Goal: Information Seeking & Learning: Learn about a topic

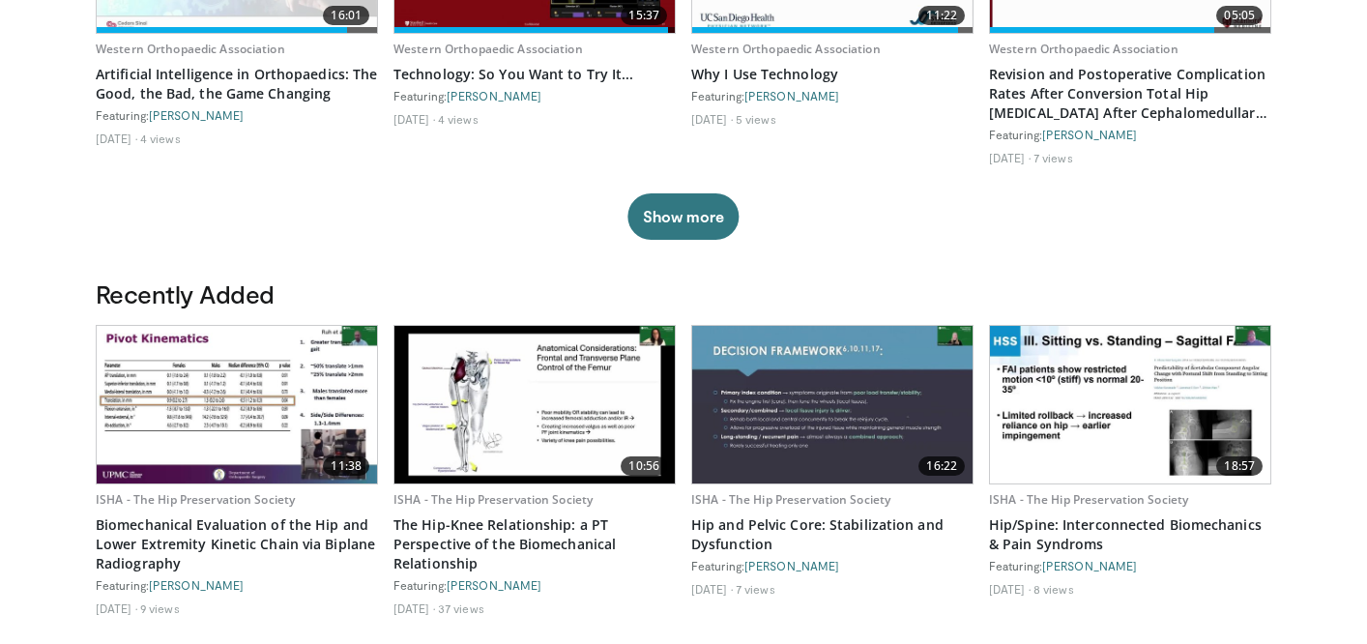
scroll to position [776, 0]
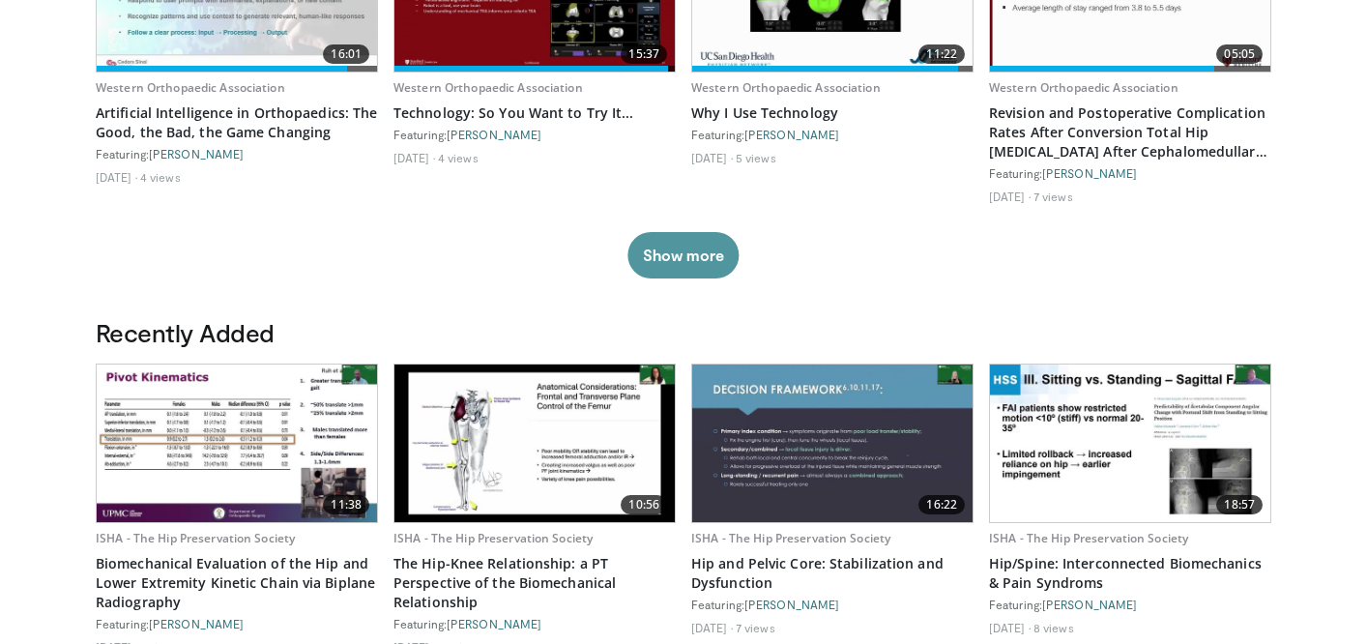
click at [684, 246] on button "Show more" at bounding box center [683, 255] width 111 height 46
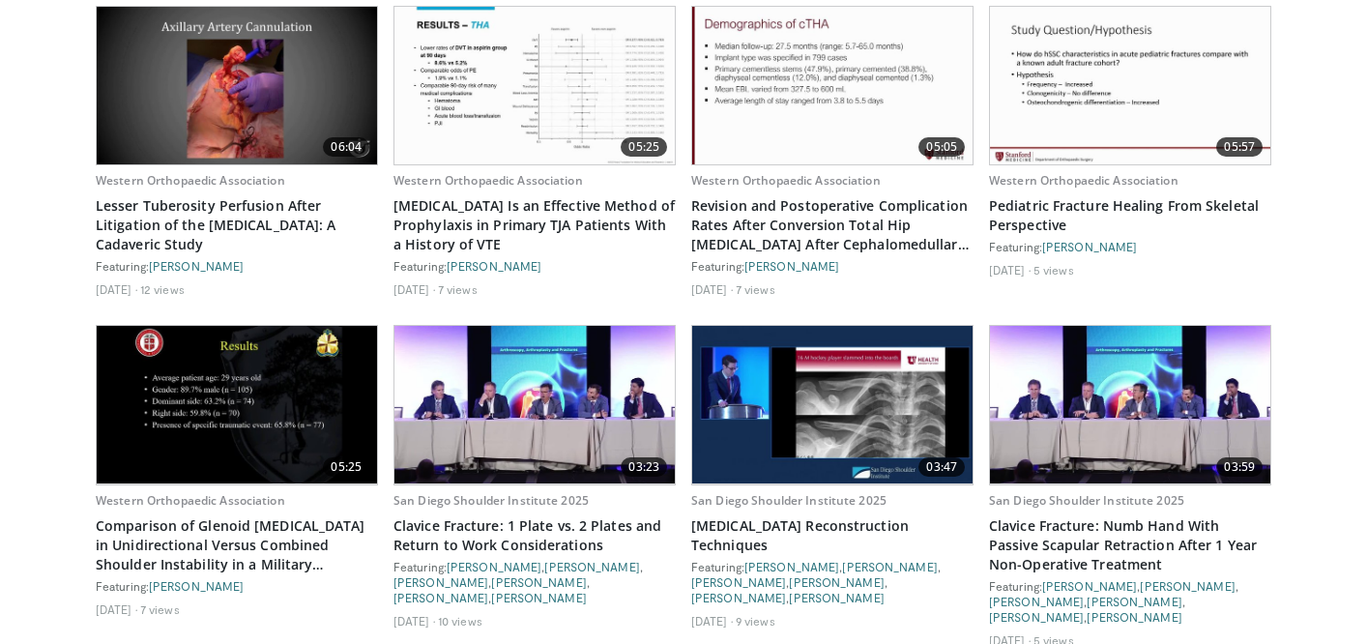
scroll to position [3724, 0]
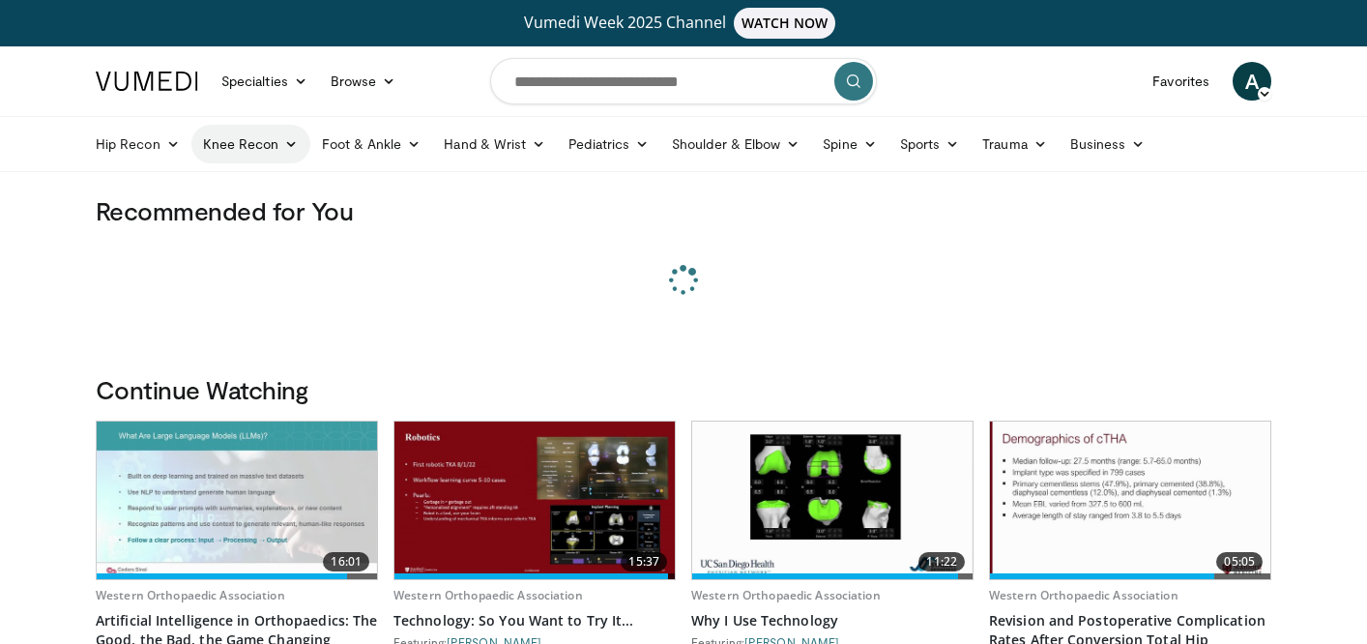
click at [269, 140] on link "Knee Recon" at bounding box center [250, 144] width 119 height 39
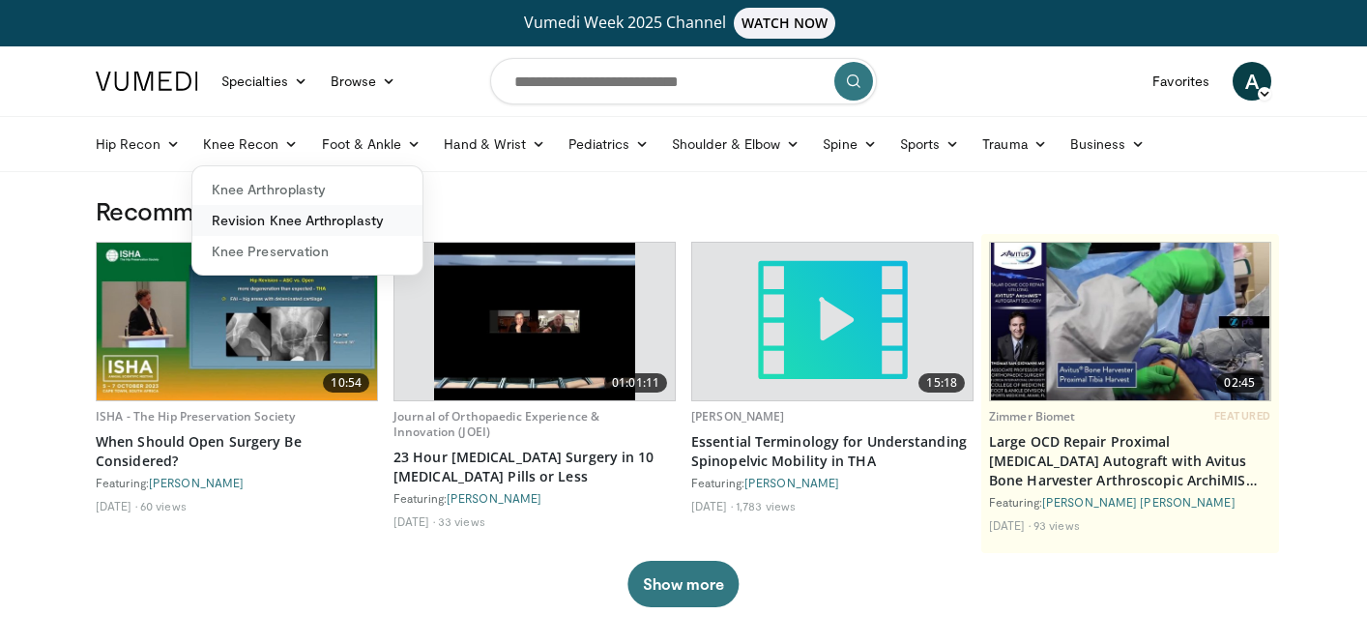
click at [272, 224] on link "Revision Knee Arthroplasty" at bounding box center [307, 220] width 230 height 31
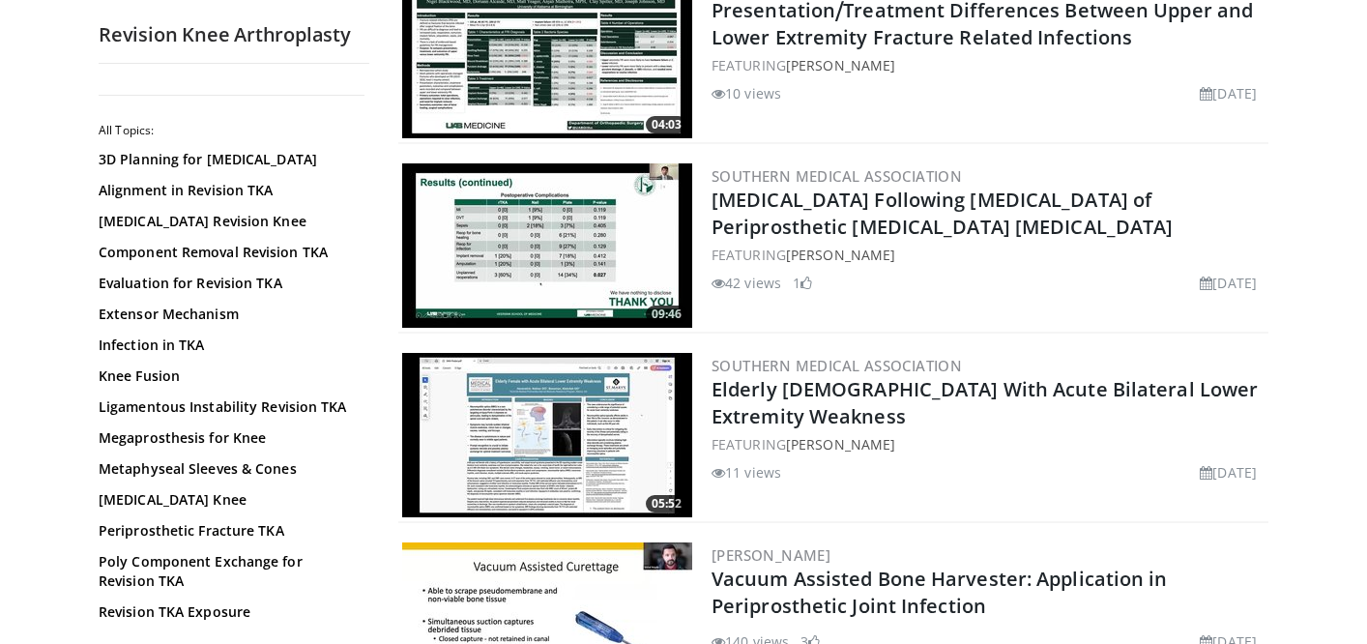
scroll to position [4757, 0]
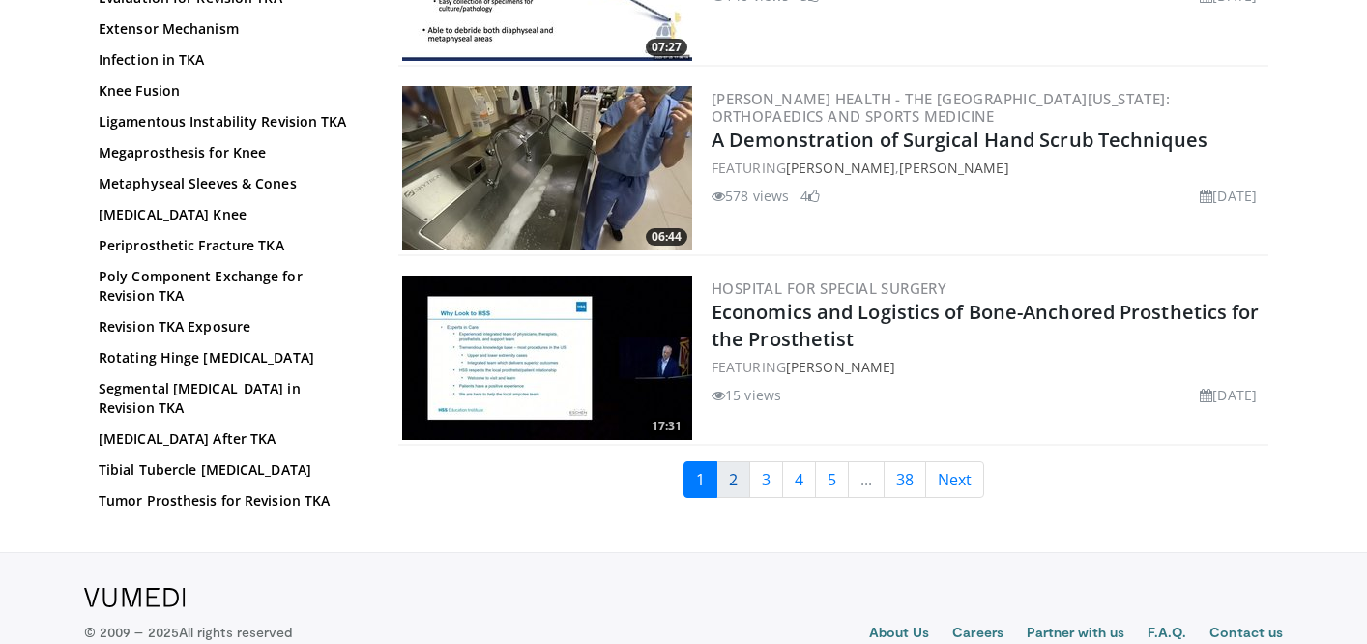
click at [730, 461] on link "2" at bounding box center [734, 479] width 34 height 37
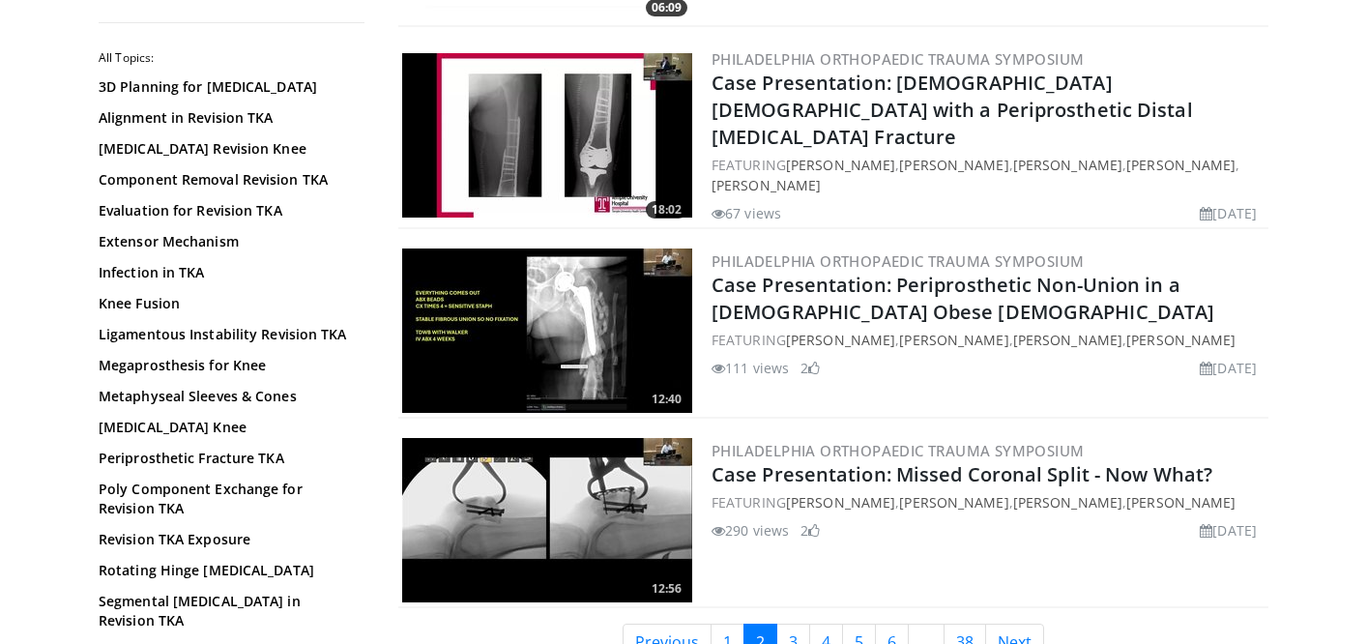
scroll to position [4788, 0]
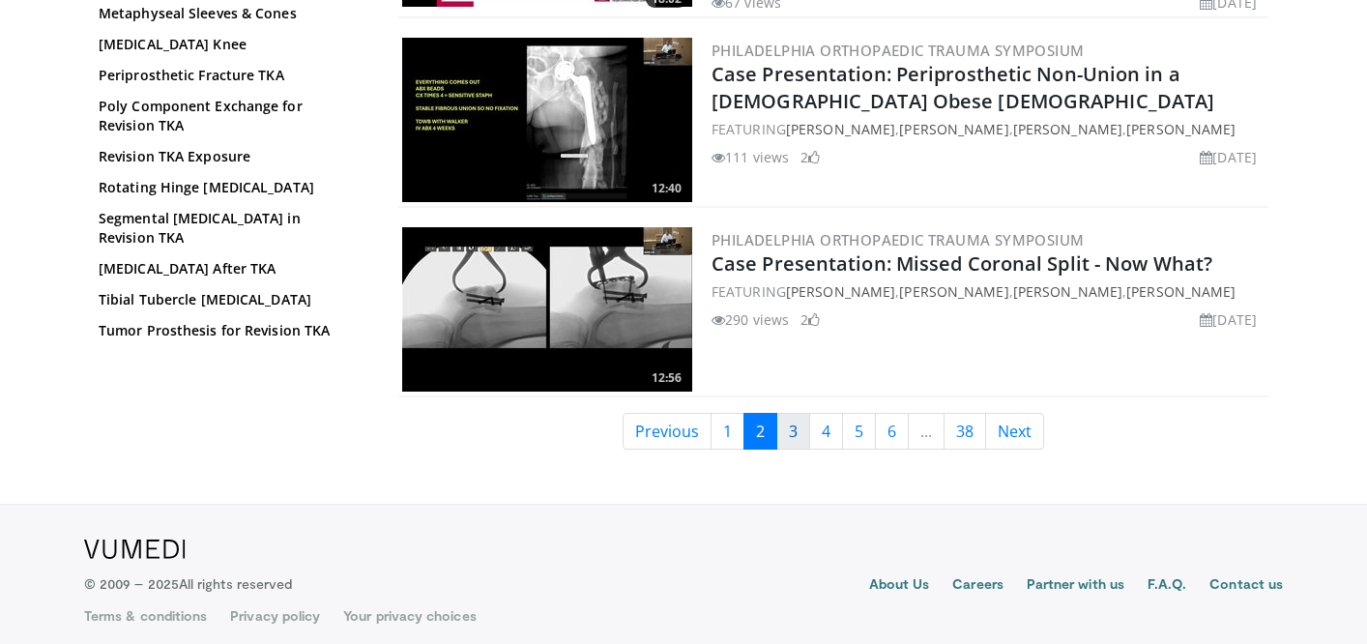
click at [794, 425] on link "3" at bounding box center [793, 431] width 34 height 37
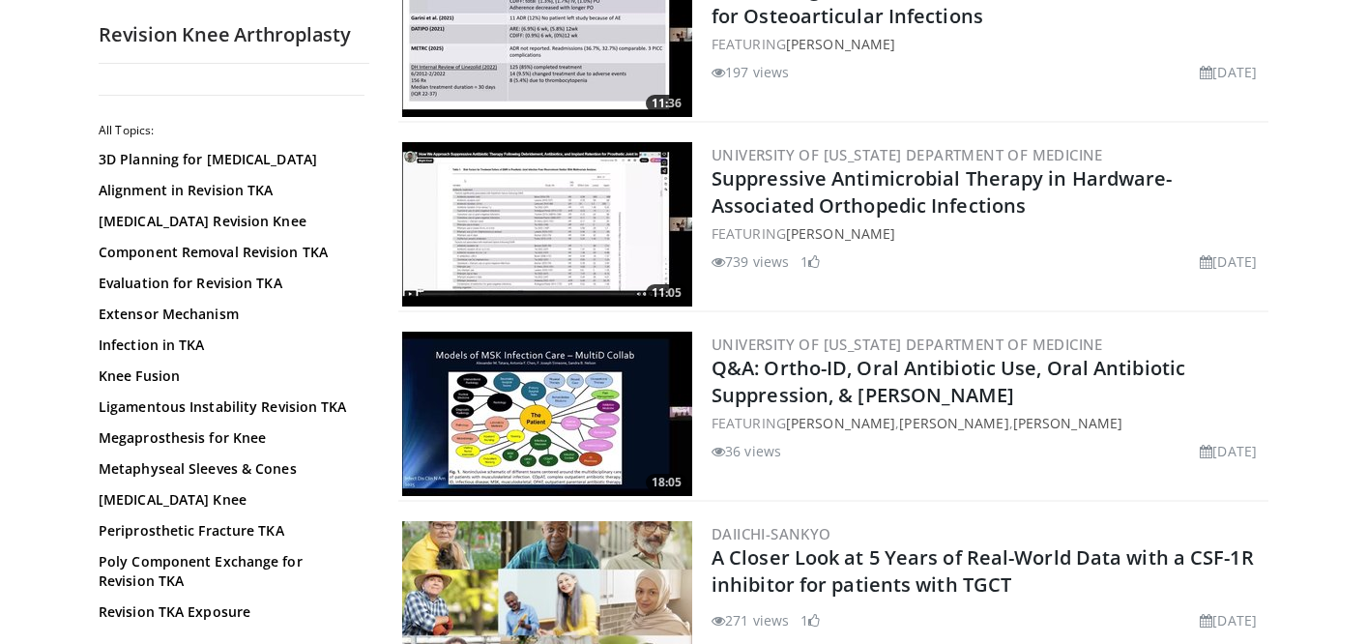
scroll to position [4602, 0]
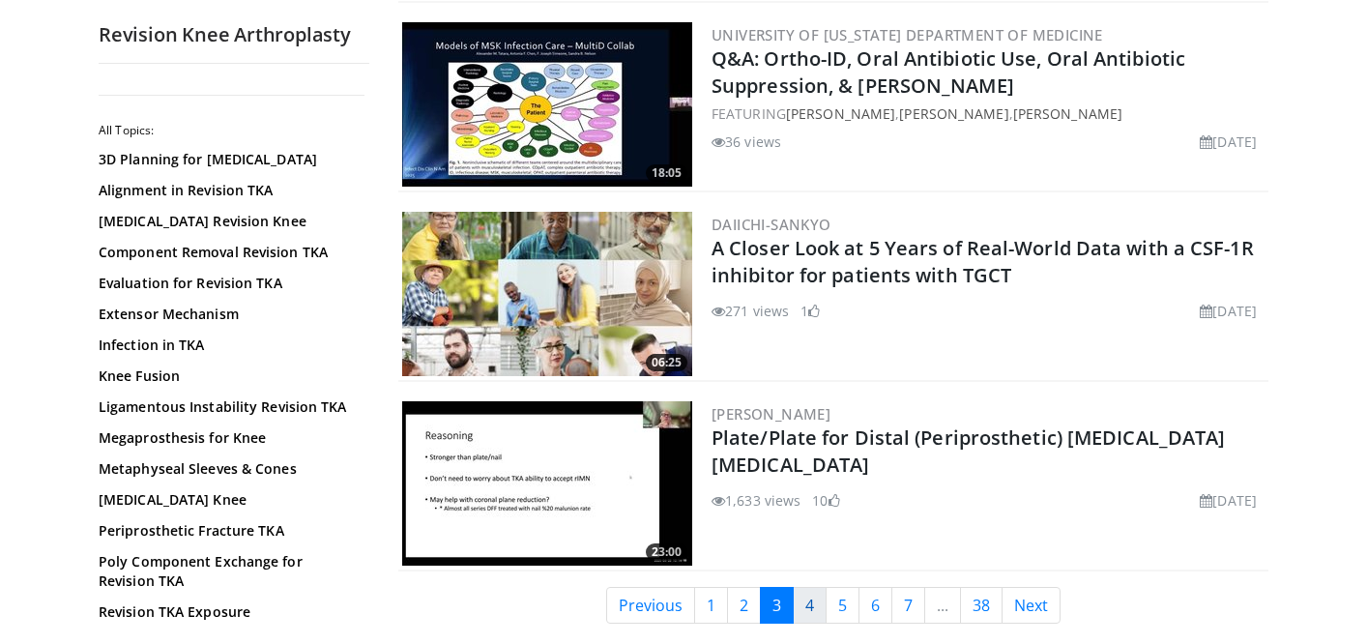
click at [805, 602] on link "4" at bounding box center [810, 605] width 34 height 37
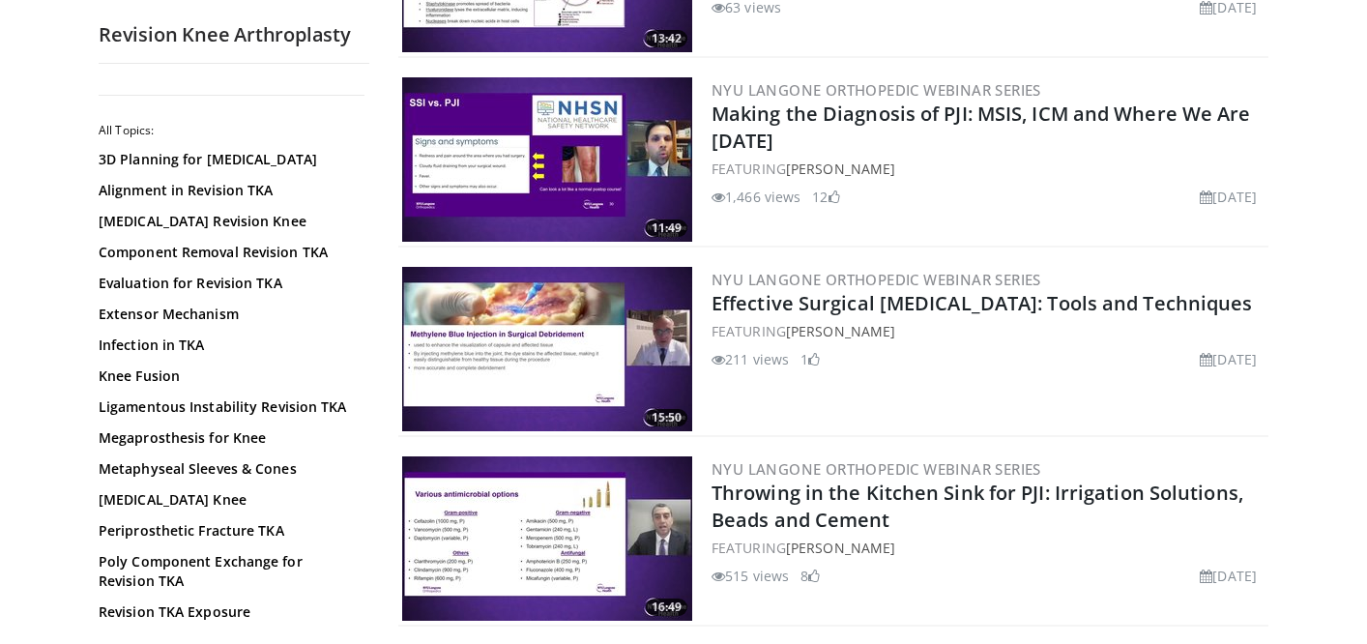
scroll to position [4634, 0]
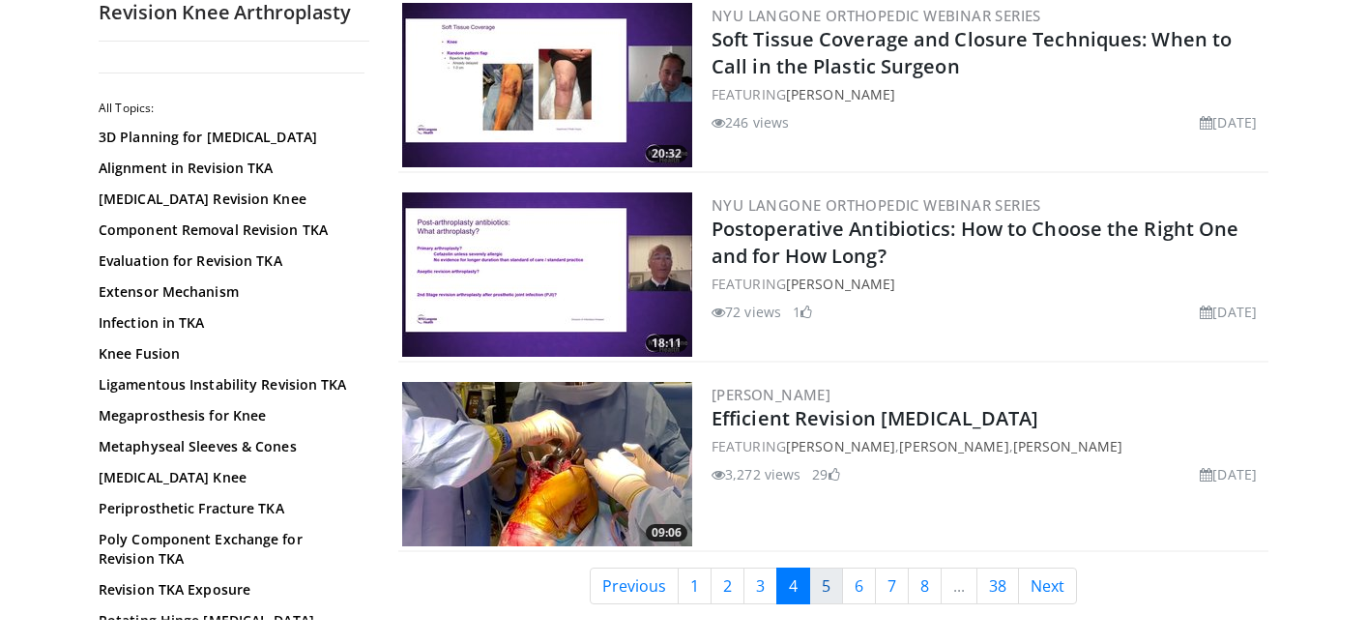
click at [827, 568] on link "5" at bounding box center [826, 586] width 34 height 37
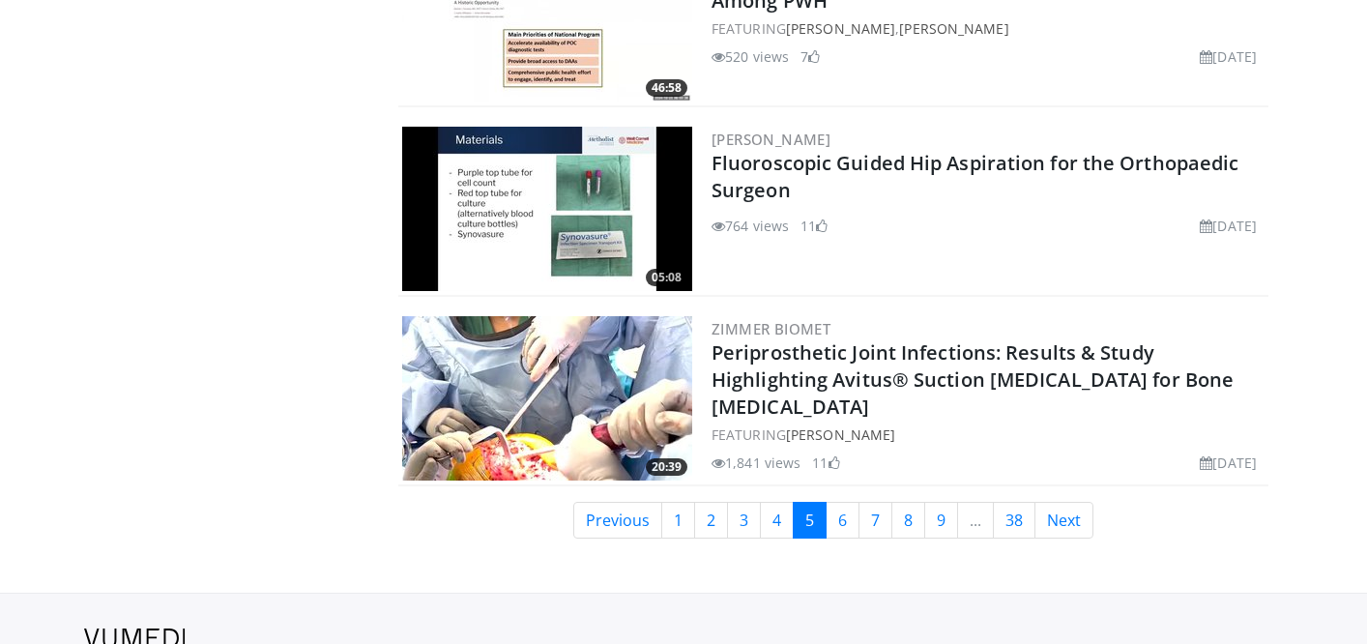
scroll to position [4773, 0]
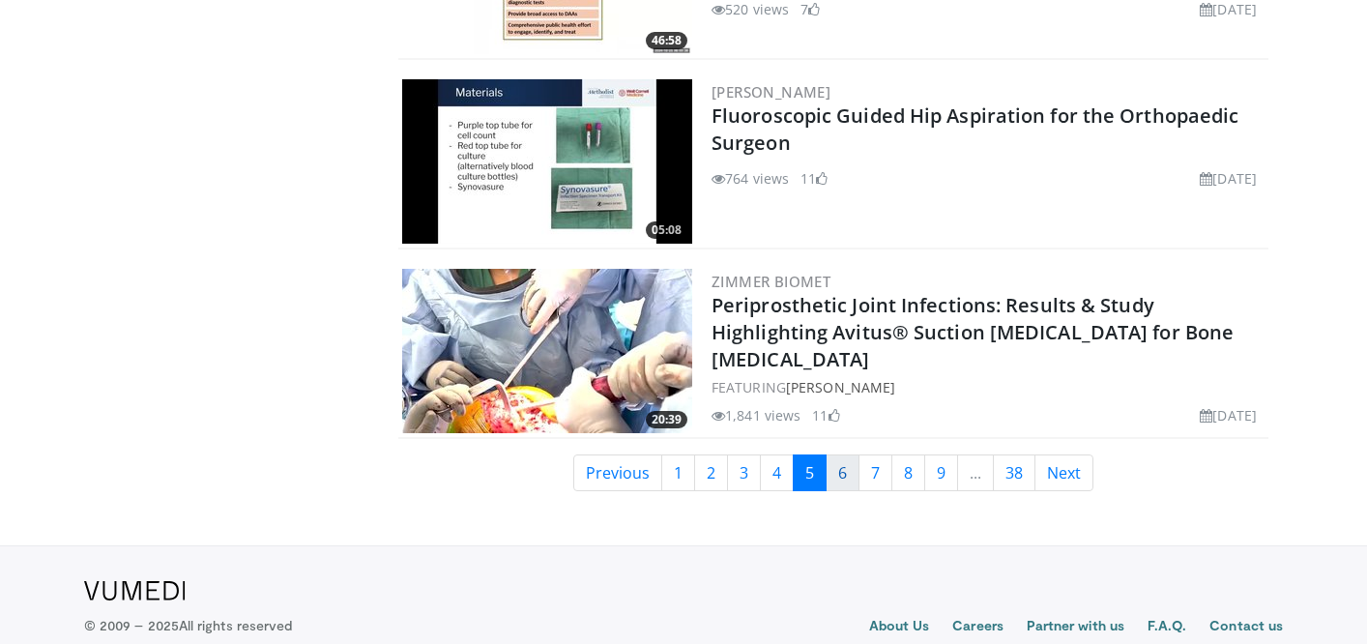
click at [839, 454] on link "6" at bounding box center [843, 472] width 34 height 37
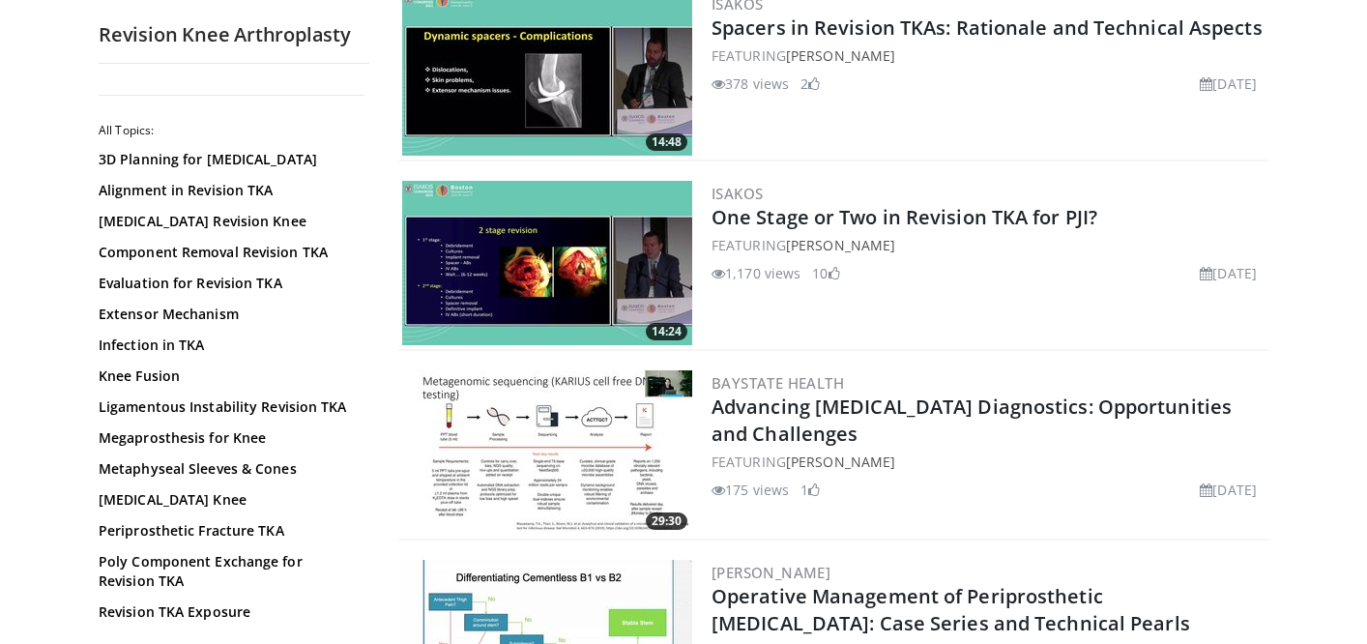
scroll to position [4754, 0]
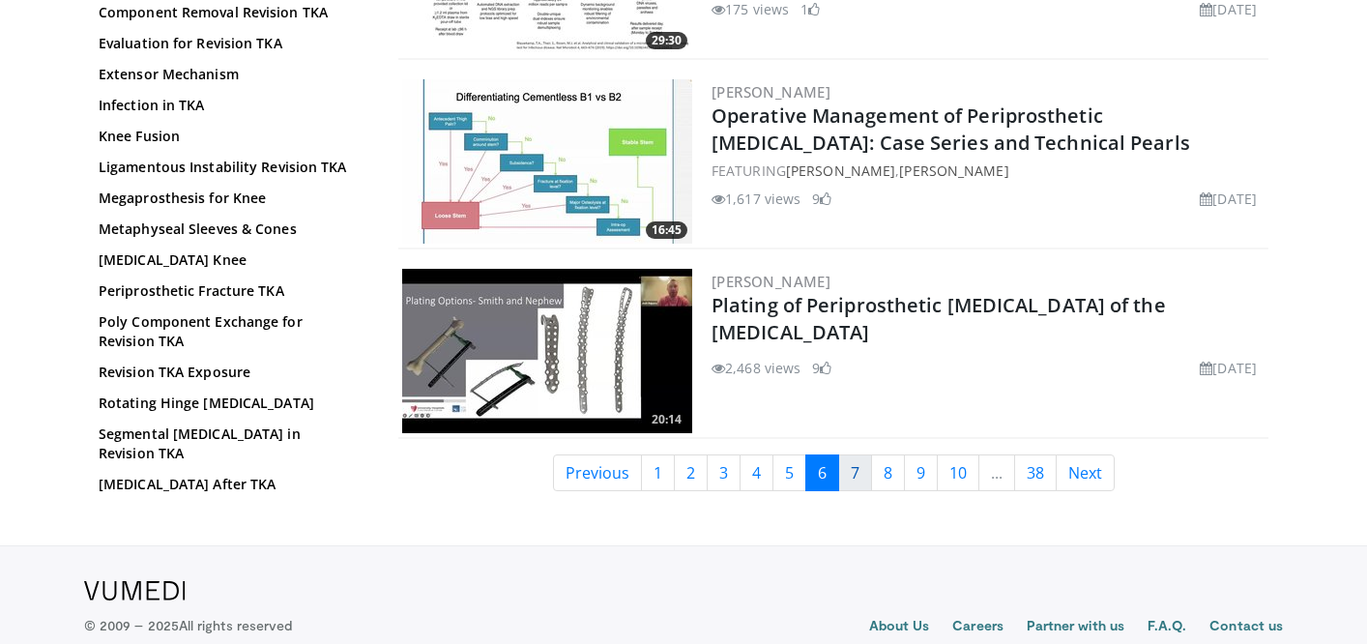
click at [851, 476] on link "7" at bounding box center [855, 472] width 34 height 37
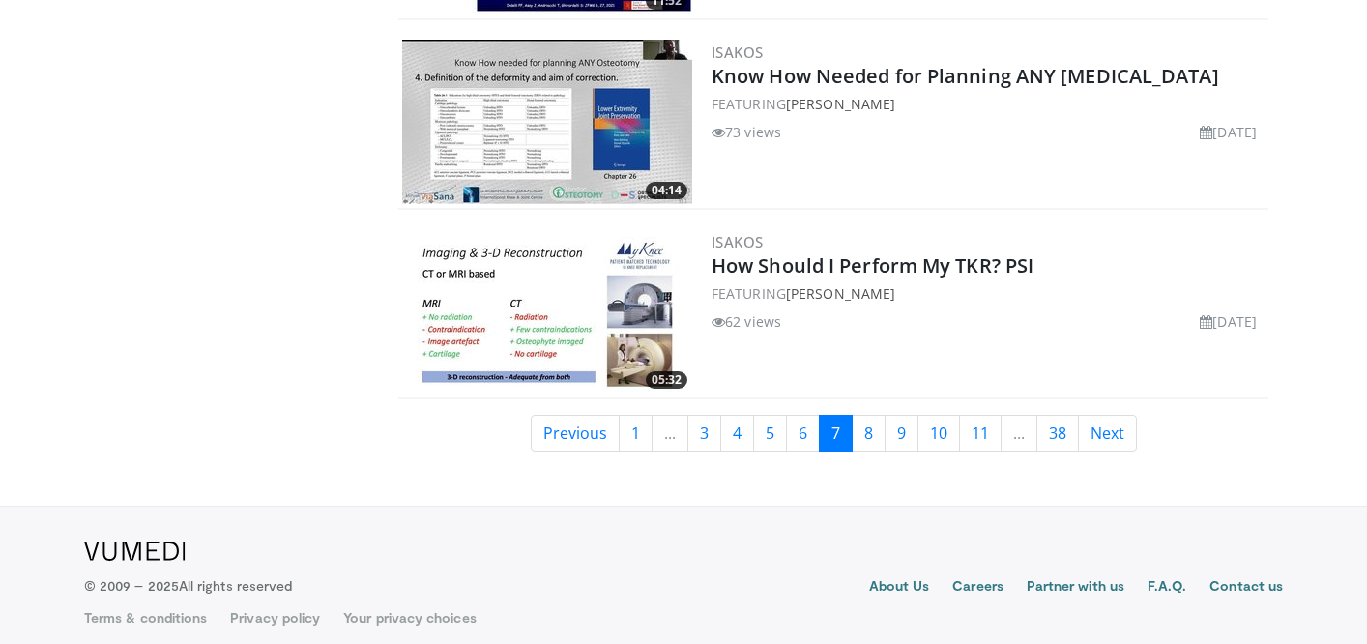
scroll to position [4792, 0]
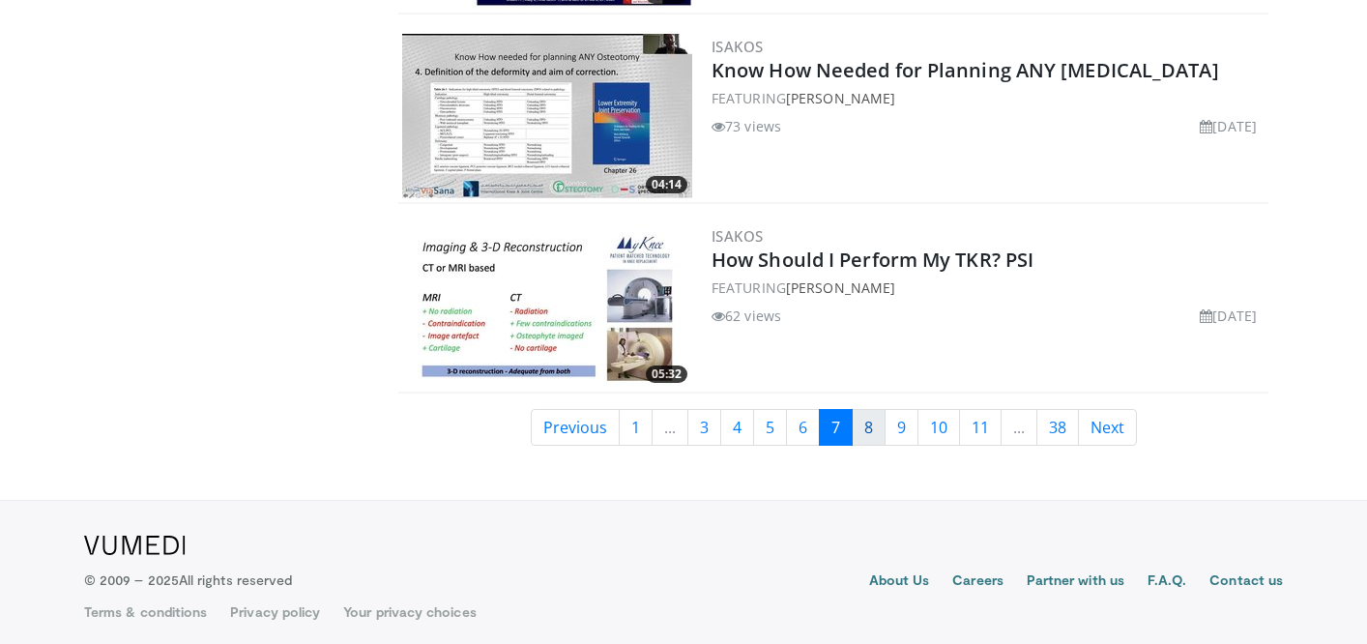
click at [877, 428] on link "8" at bounding box center [869, 427] width 34 height 37
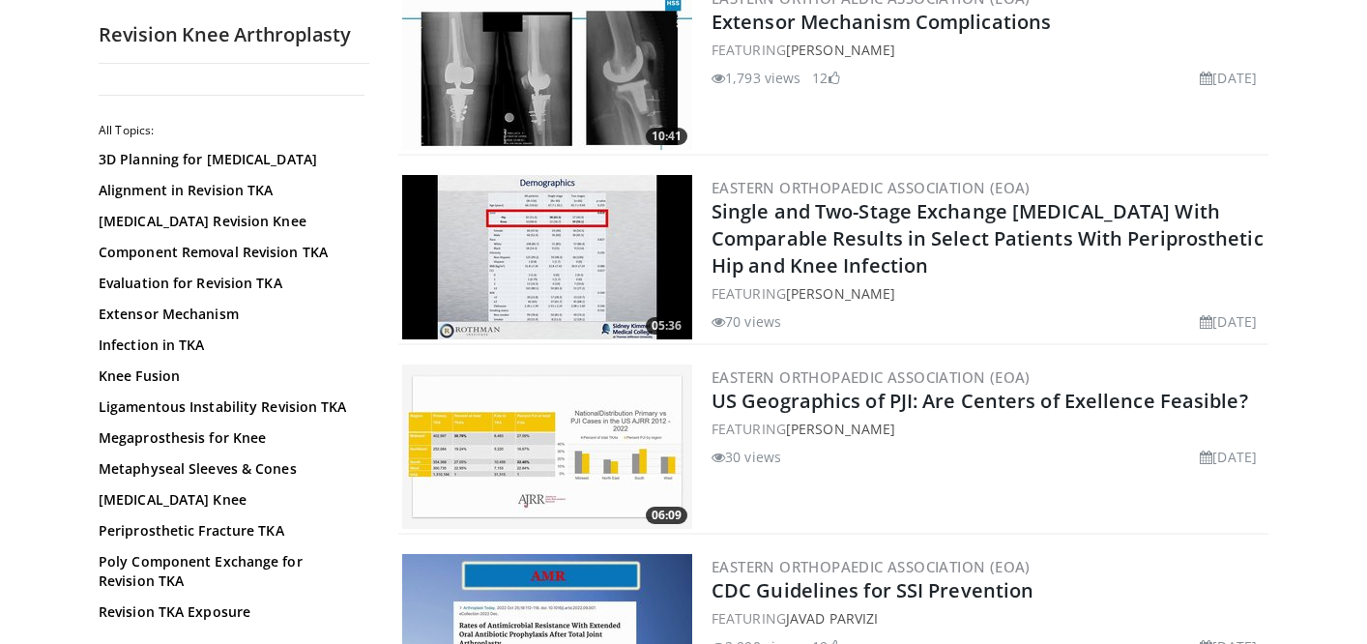
scroll to position [4788, 0]
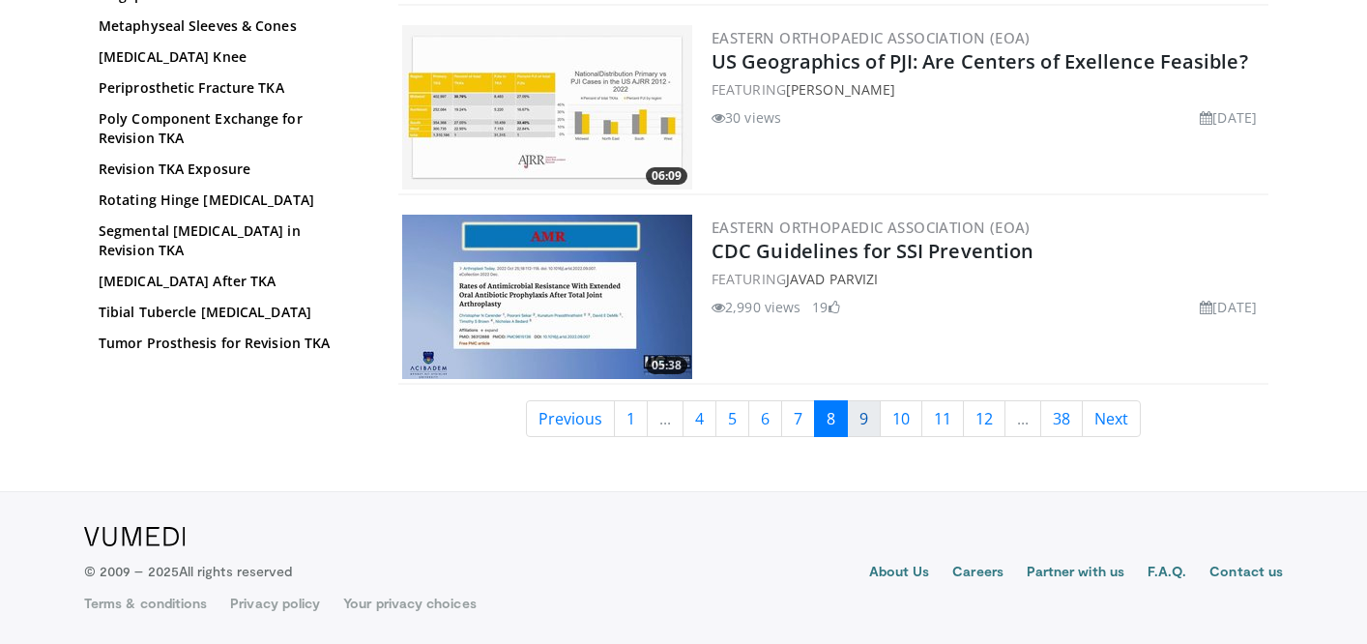
click at [876, 409] on link "9" at bounding box center [864, 418] width 34 height 37
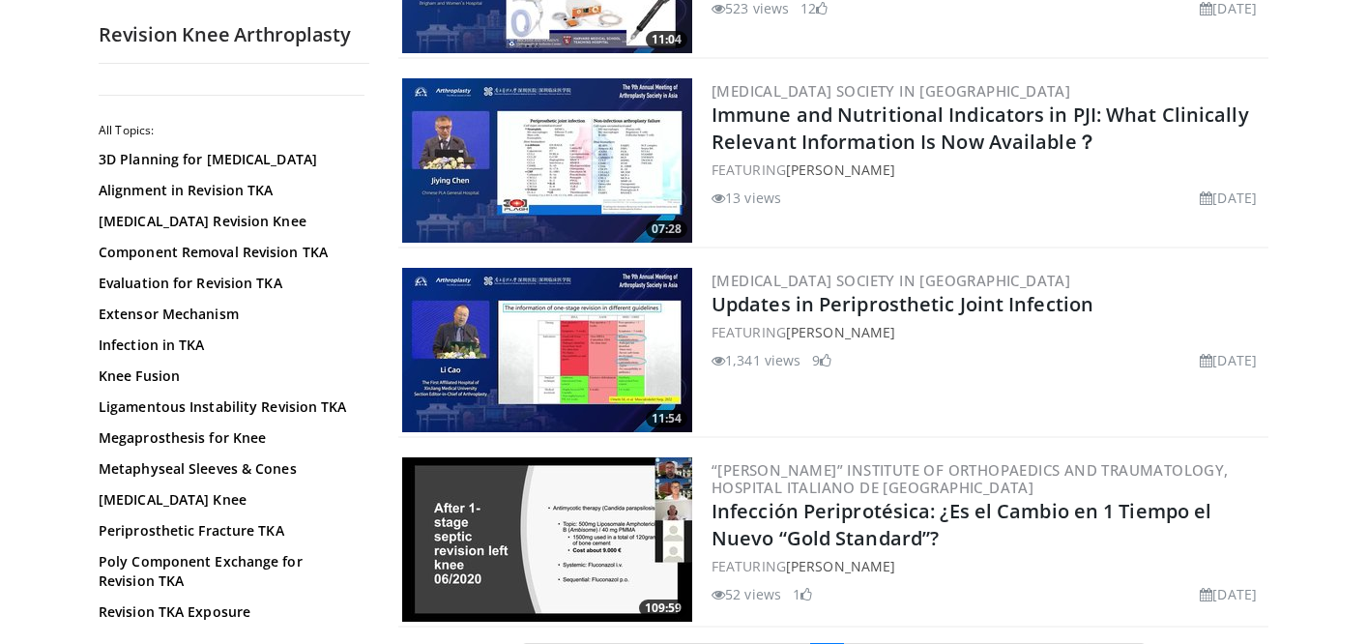
scroll to position [4624, 0]
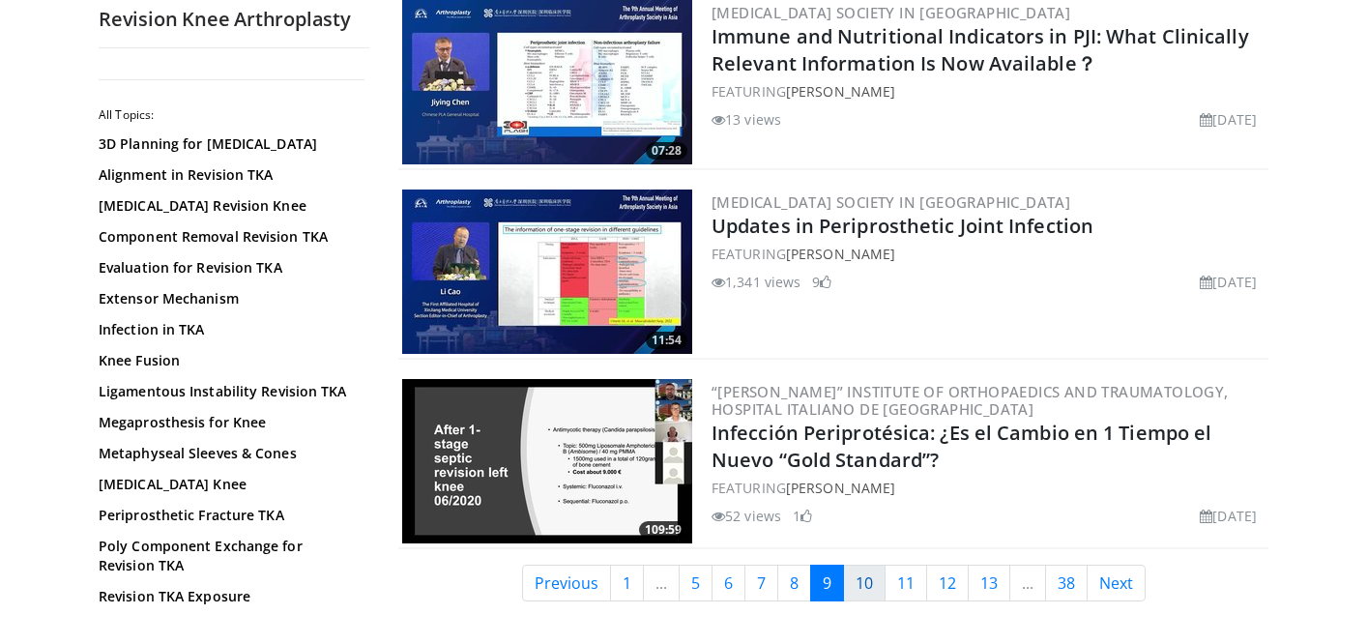
click at [865, 588] on link "10" at bounding box center [864, 583] width 43 height 37
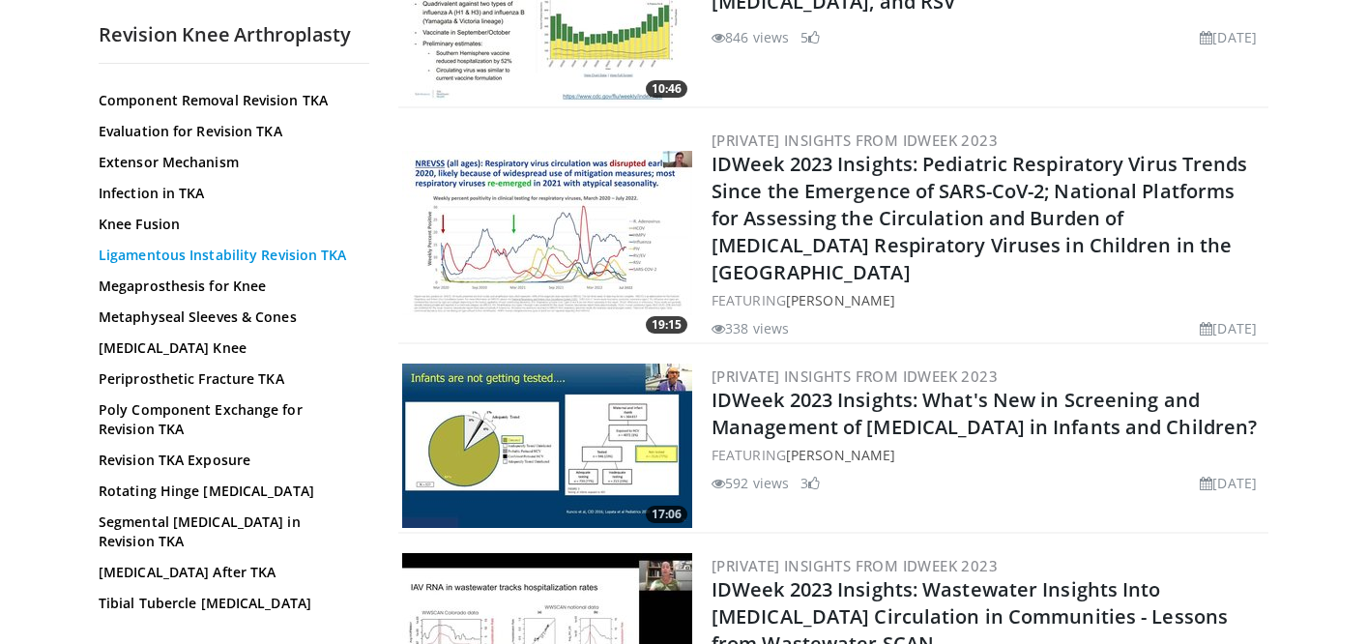
scroll to position [3545, 0]
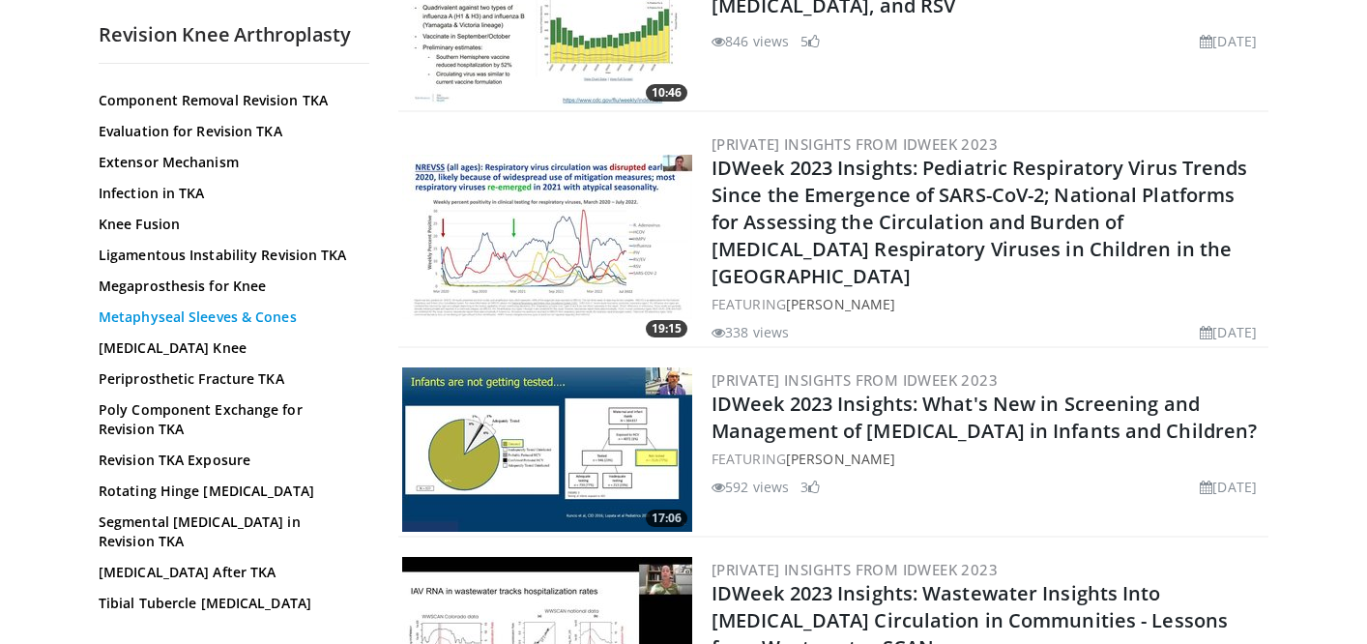
click at [244, 307] on link "Metaphyseal Sleeves & Cones" at bounding box center [229, 316] width 261 height 19
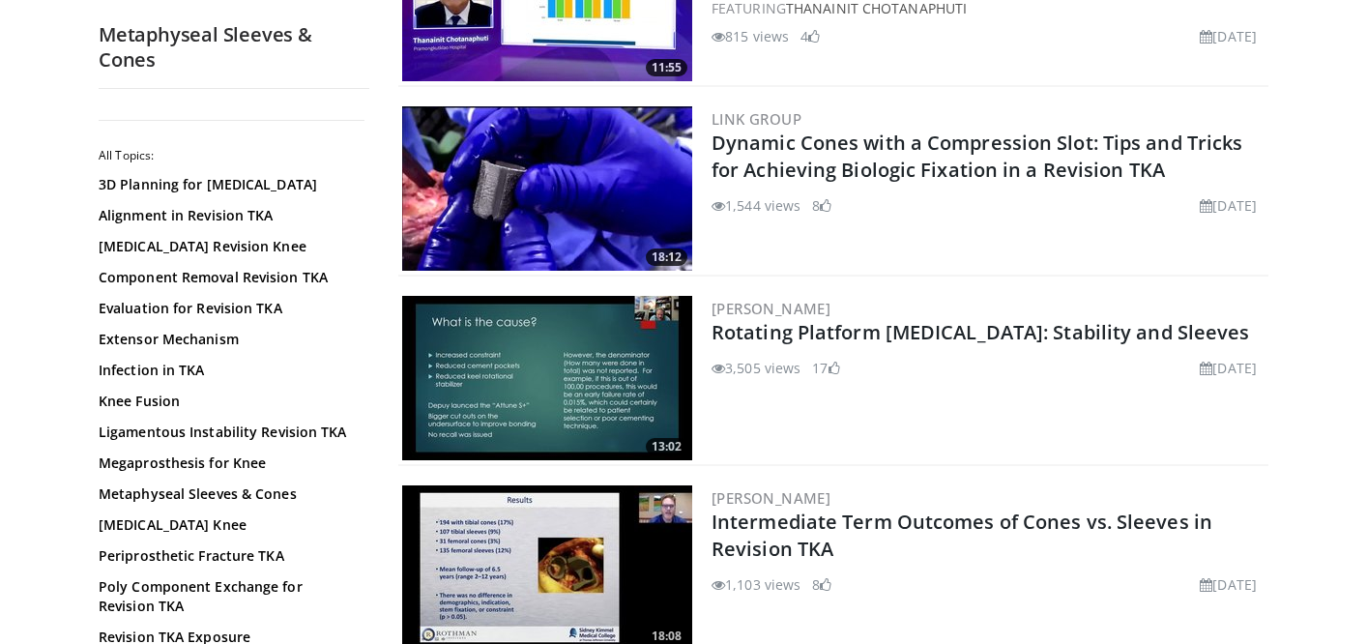
scroll to position [3666, 0]
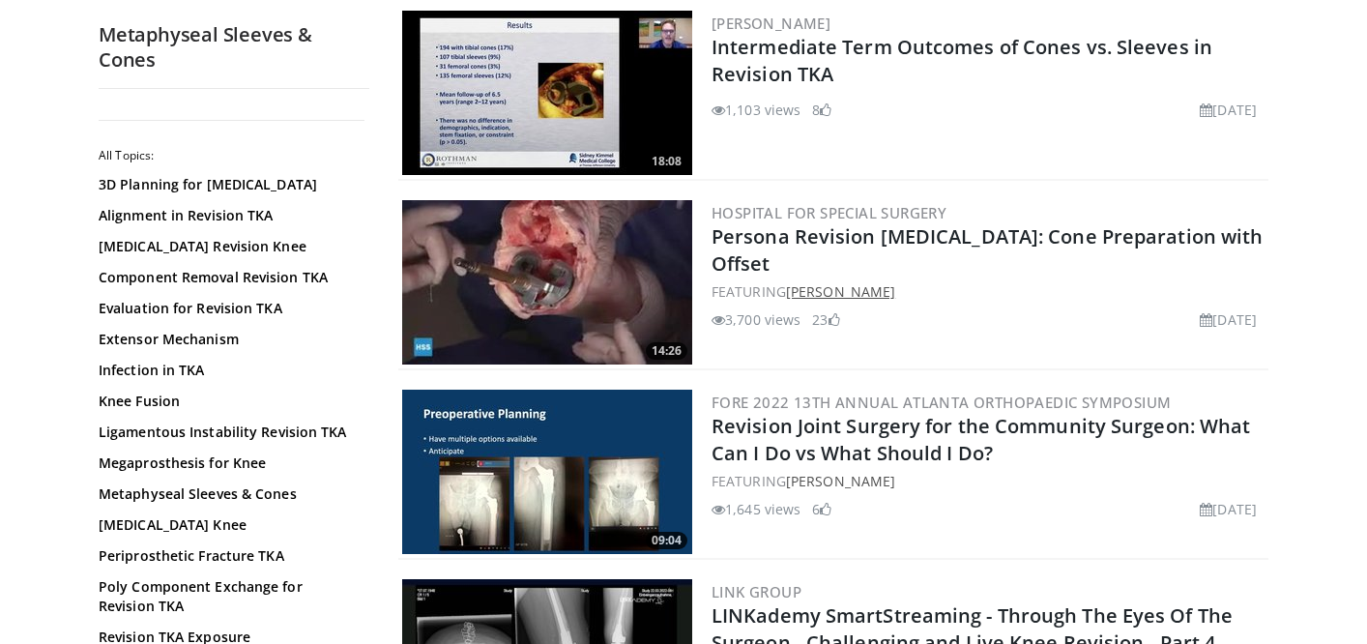
click at [861, 290] on link "[PERSON_NAME]" at bounding box center [840, 291] width 109 height 18
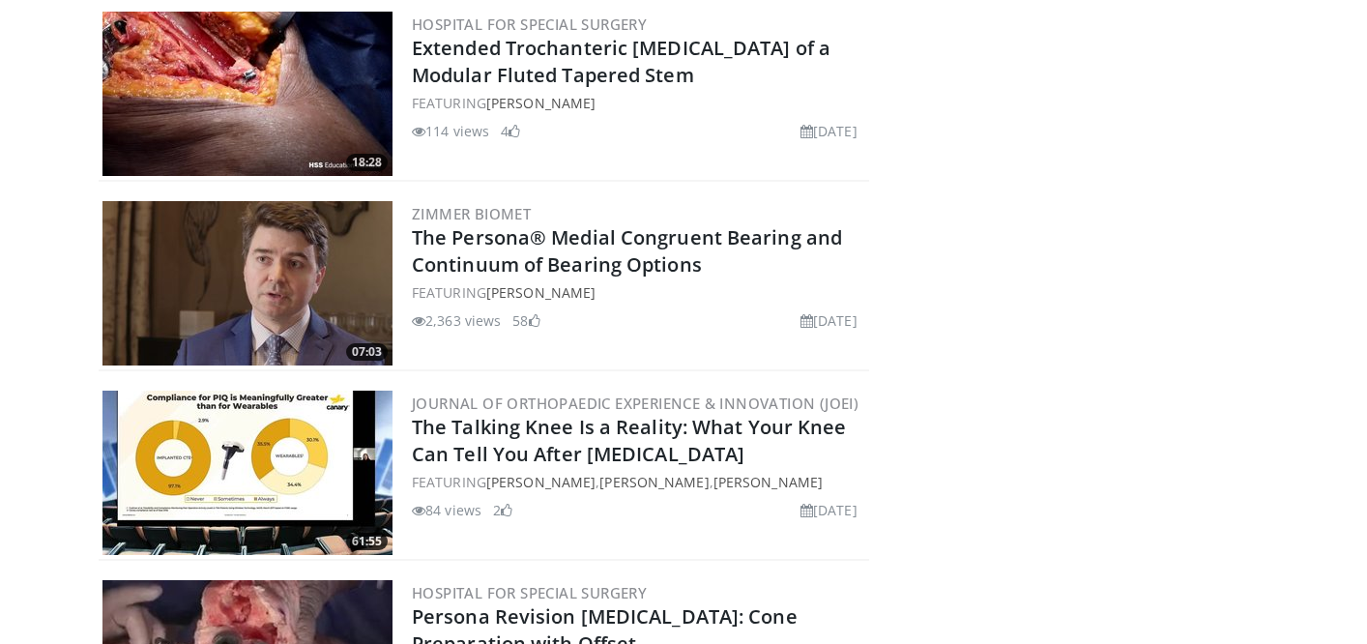
scroll to position [264, 0]
